Goal: Use online tool/utility

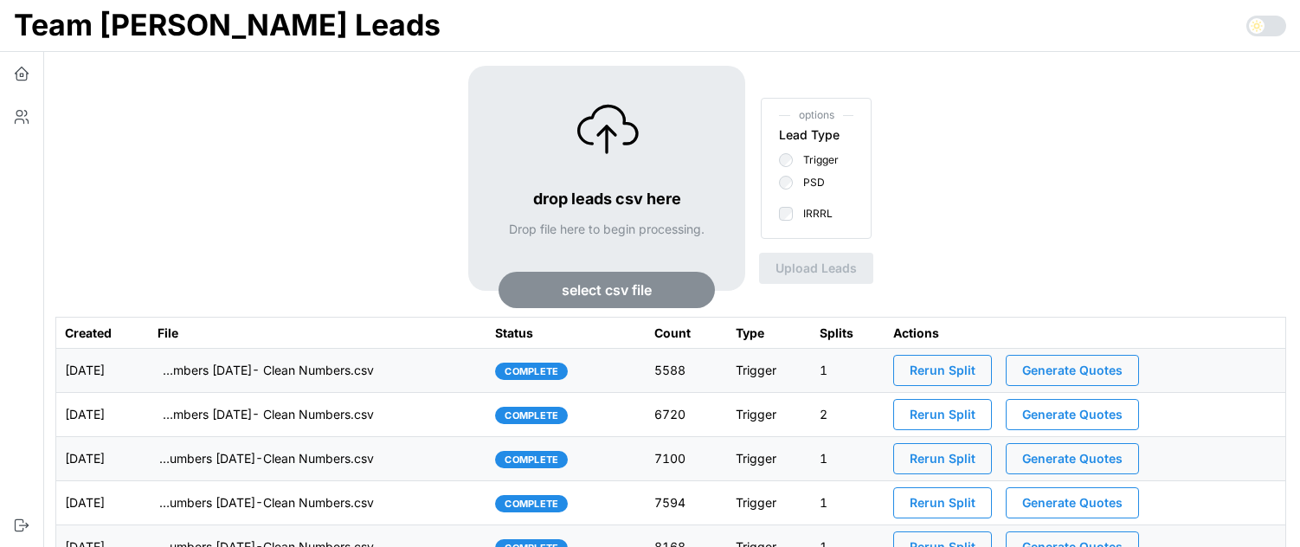
click at [1069, 364] on span "Generate Quotes" at bounding box center [1072, 370] width 100 height 29
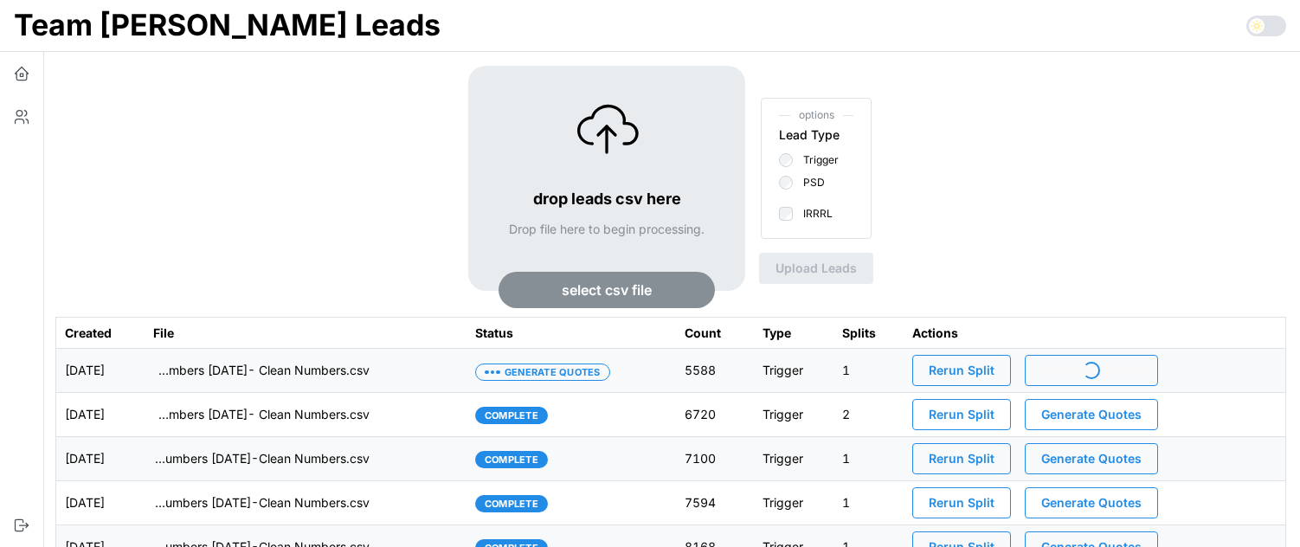
click at [1262, 29] on icon at bounding box center [1256, 26] width 14 height 14
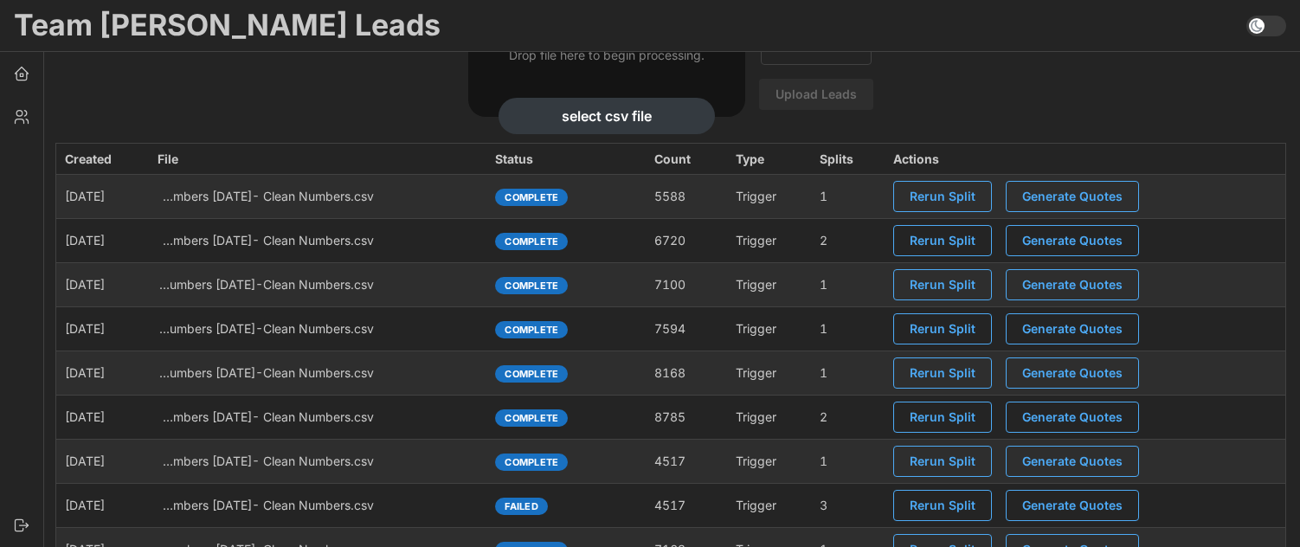
scroll to position [161, 0]
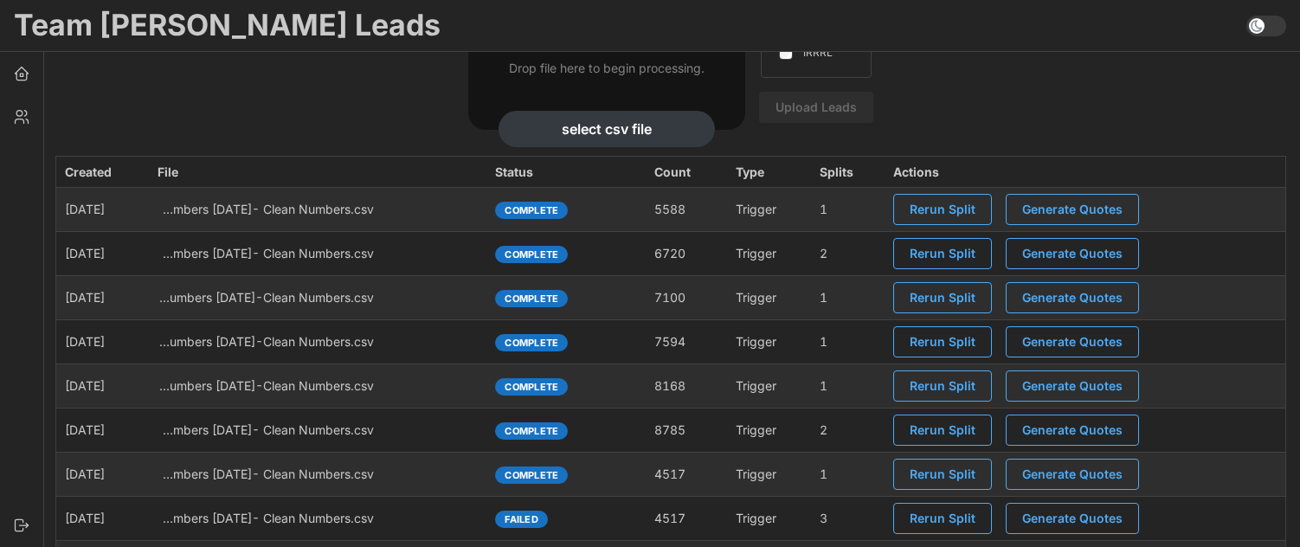
click at [1063, 426] on span "Generate Quotes" at bounding box center [1072, 429] width 100 height 29
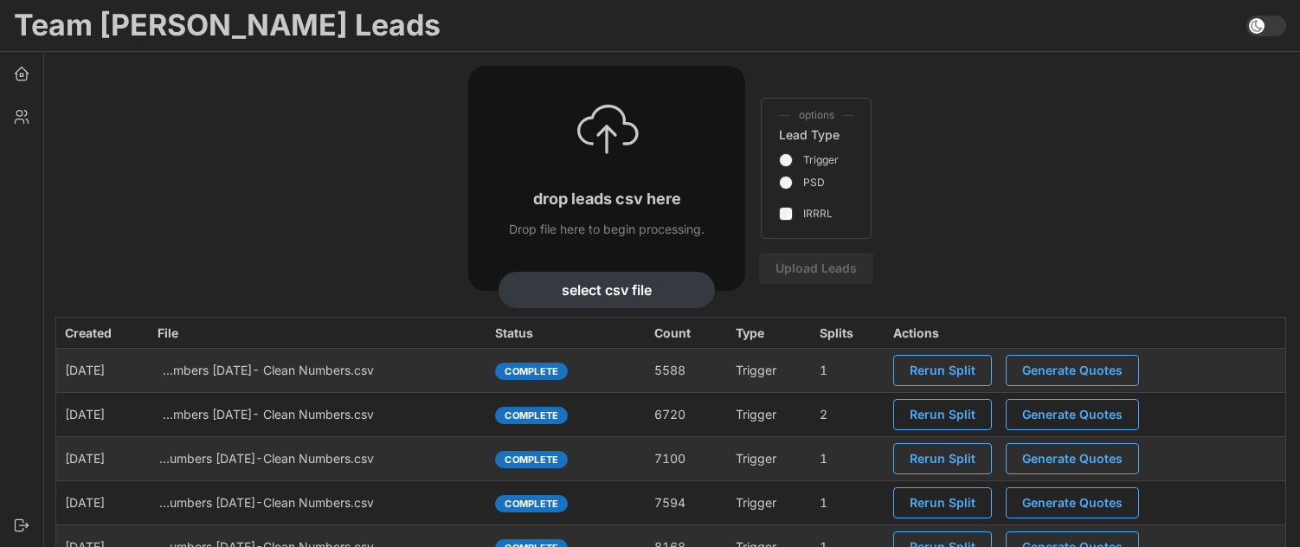
click at [1116, 365] on span "Generate Quotes" at bounding box center [1072, 370] width 100 height 29
